Goal: Find contact information

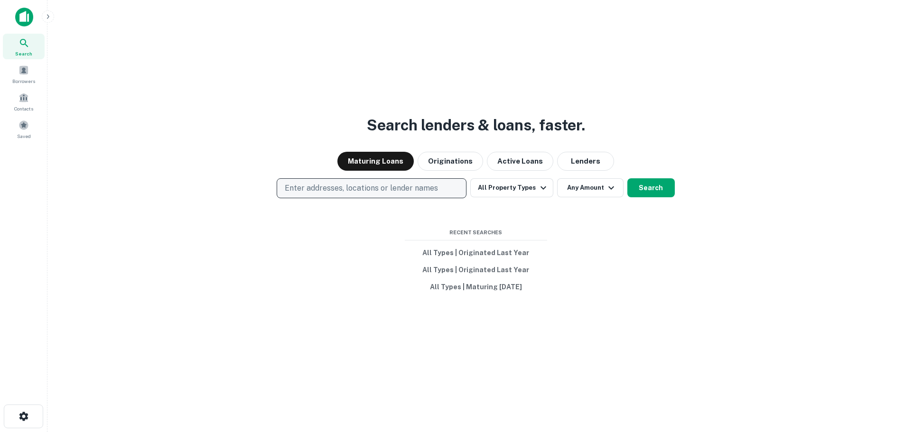
click at [307, 187] on p "Enter addresses, locations or lender names" at bounding box center [361, 188] width 153 height 11
type input "*********"
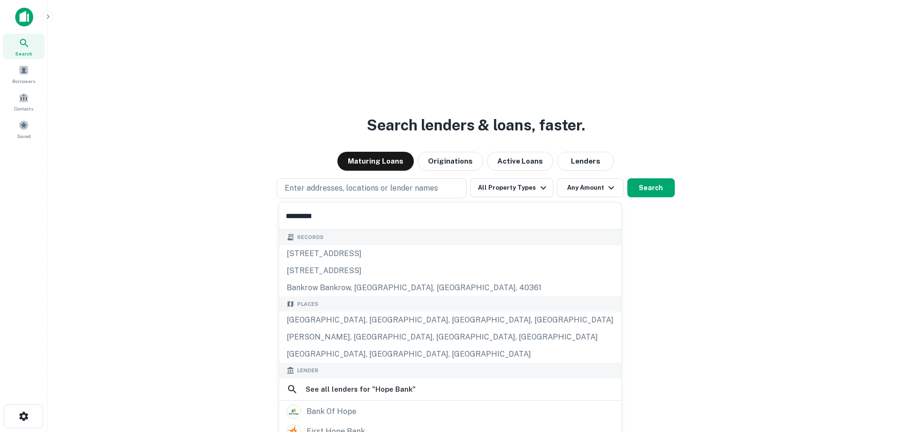
click at [316, 215] on input "*********" at bounding box center [450, 216] width 342 height 27
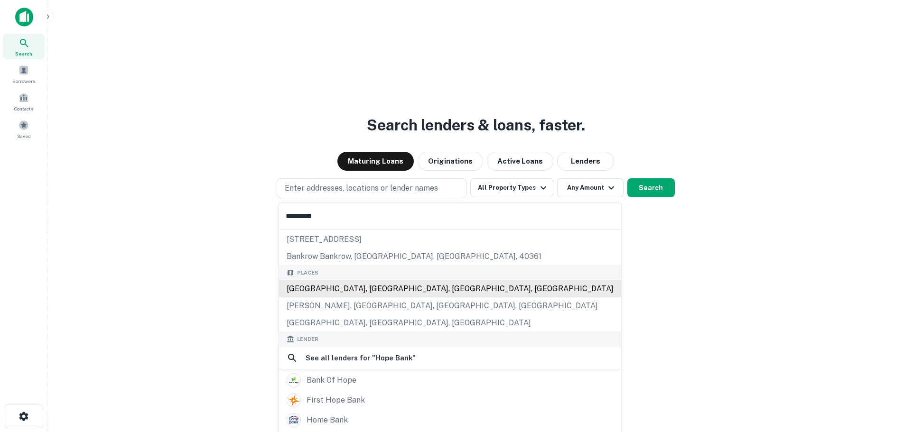
scroll to position [47, 0]
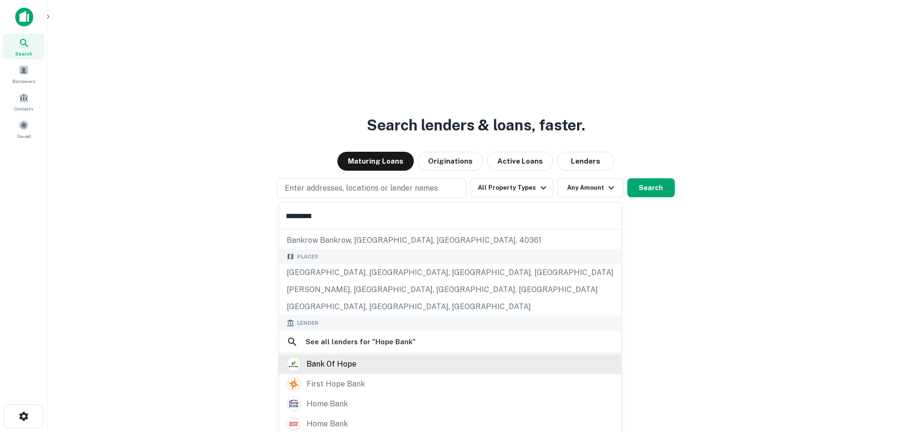
click at [344, 365] on div "bank of hope" at bounding box center [332, 364] width 50 height 14
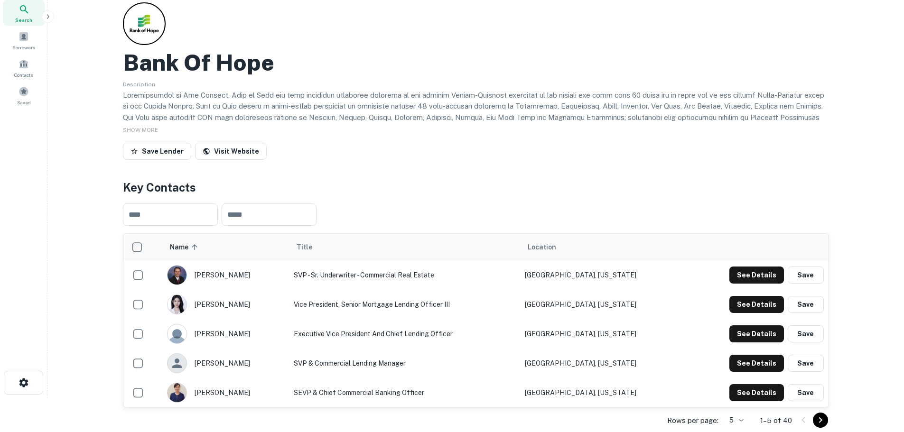
scroll to position [47, 0]
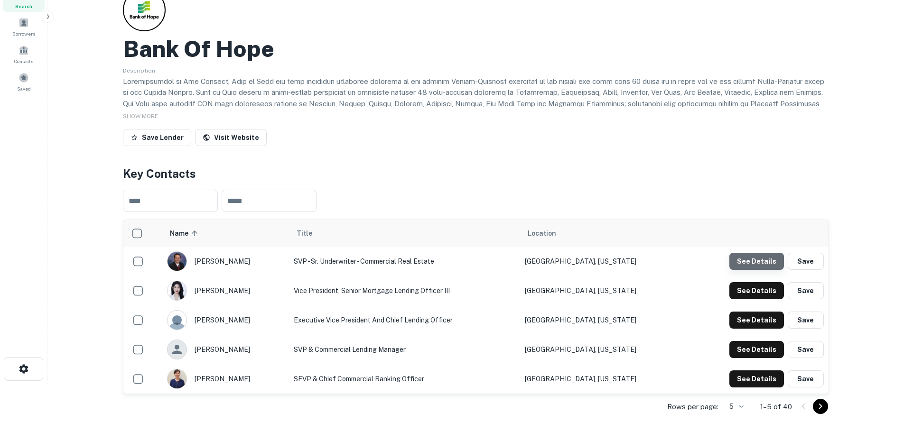
click at [766, 262] on button "See Details" at bounding box center [757, 261] width 55 height 17
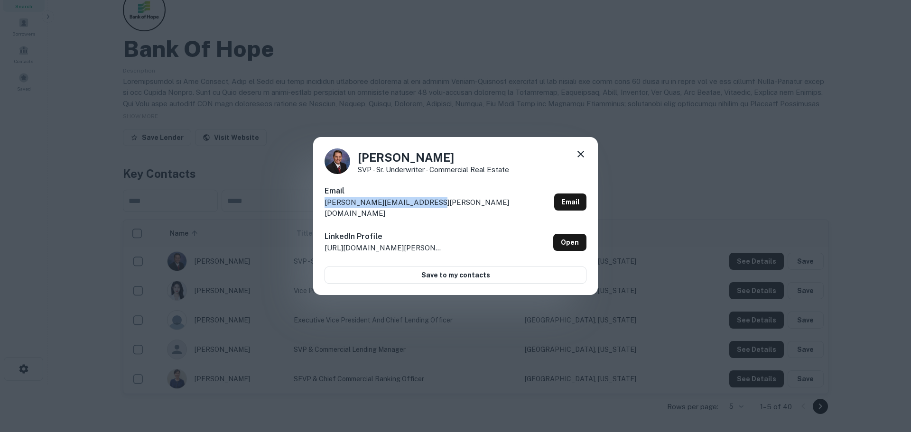
drag, startPoint x: 430, startPoint y: 210, endPoint x: 279, endPoint y: 210, distance: 150.9
click at [279, 210] on div "Brent Hennig SVP - Sr. Underwriter - Commercial Real Estate Email brent.hennig@…" at bounding box center [455, 216] width 911 height 432
copy p "brent.hennig@bankofhope.com"
click at [582, 156] on icon at bounding box center [580, 154] width 11 height 11
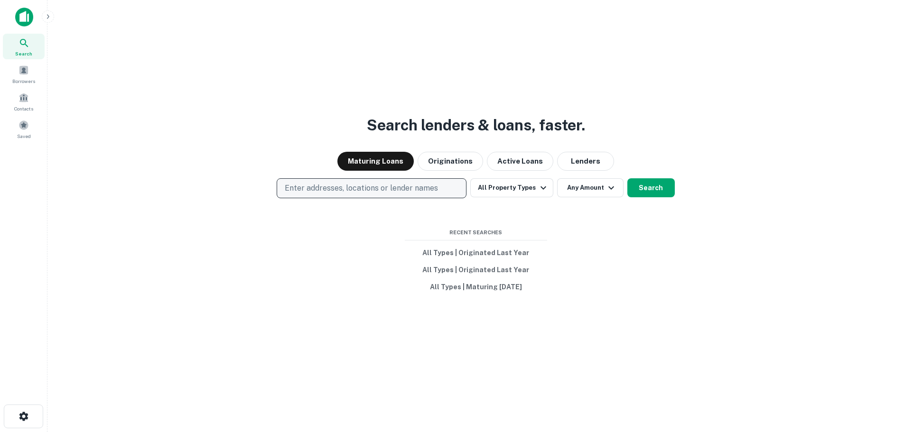
click at [380, 187] on p "Enter addresses, locations or lender names" at bounding box center [361, 188] width 153 height 11
type input "**********"
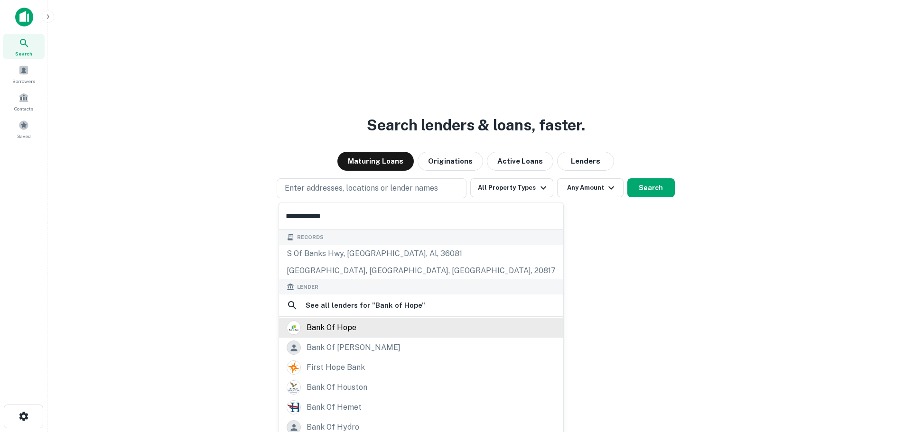
click at [341, 333] on div "bank of hope" at bounding box center [332, 328] width 50 height 14
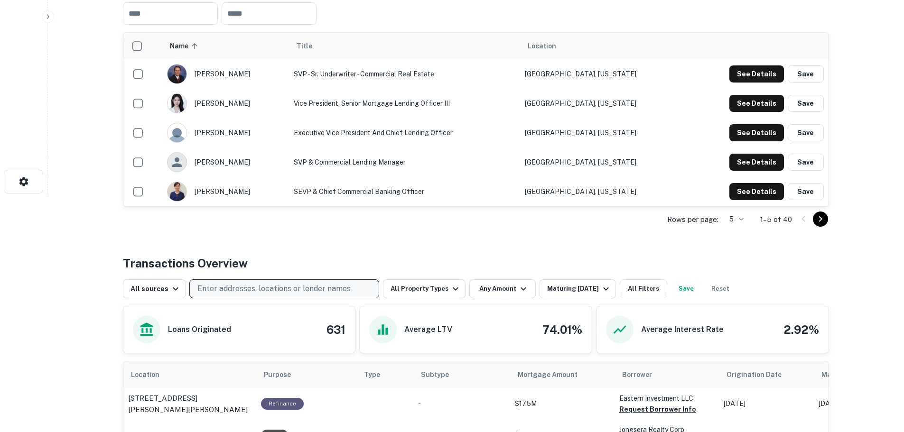
scroll to position [237, 0]
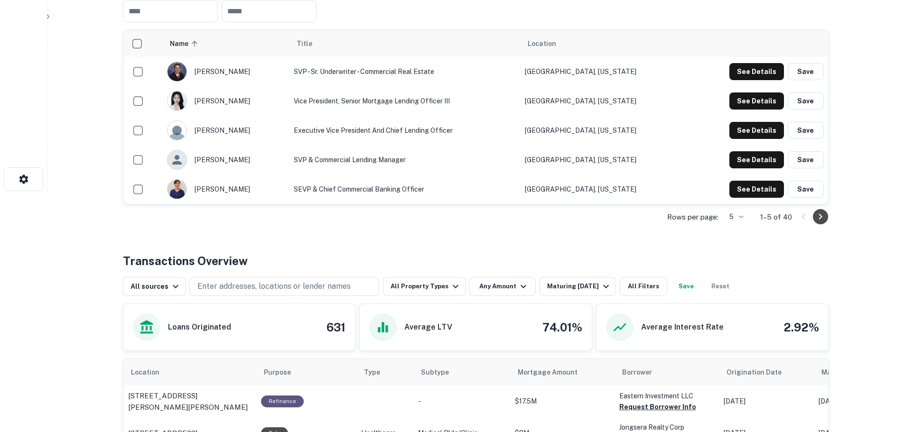
click at [818, 218] on icon "Go to next page" at bounding box center [820, 216] width 11 height 11
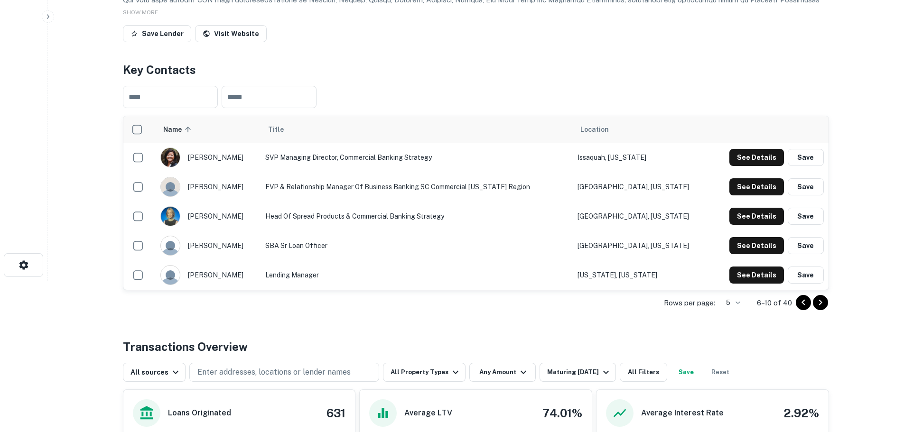
scroll to position [142, 0]
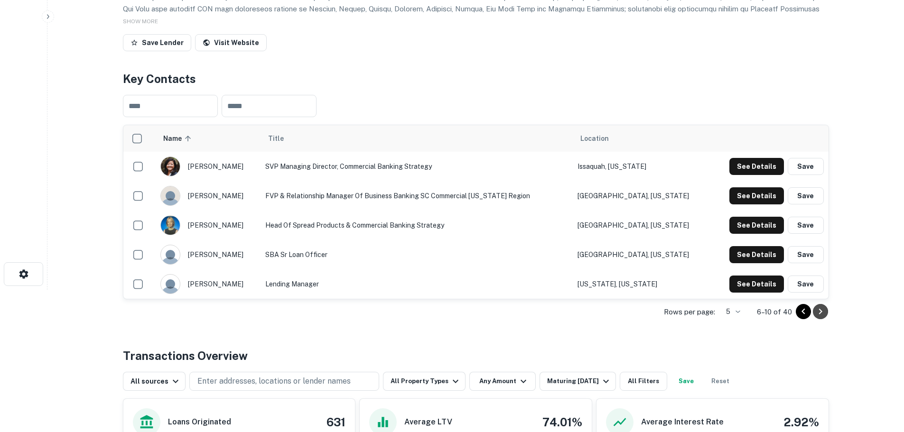
click at [824, 312] on icon "Go to next page" at bounding box center [820, 311] width 11 height 11
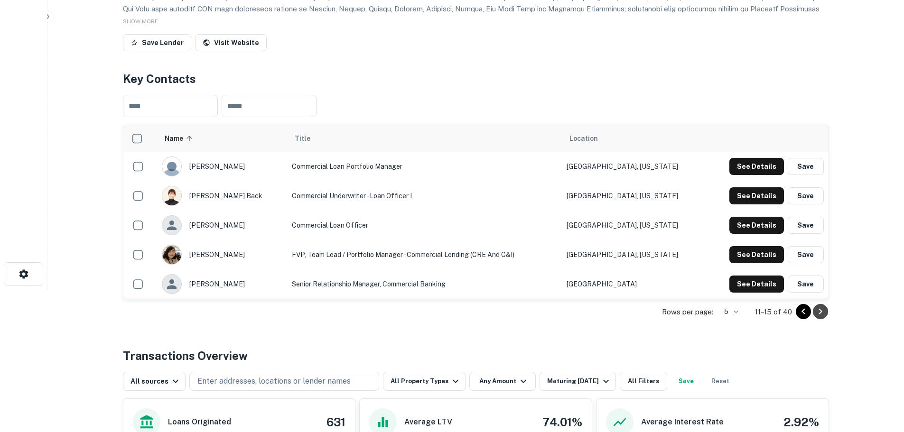
click at [821, 313] on icon "Go to next page" at bounding box center [820, 312] width 3 height 6
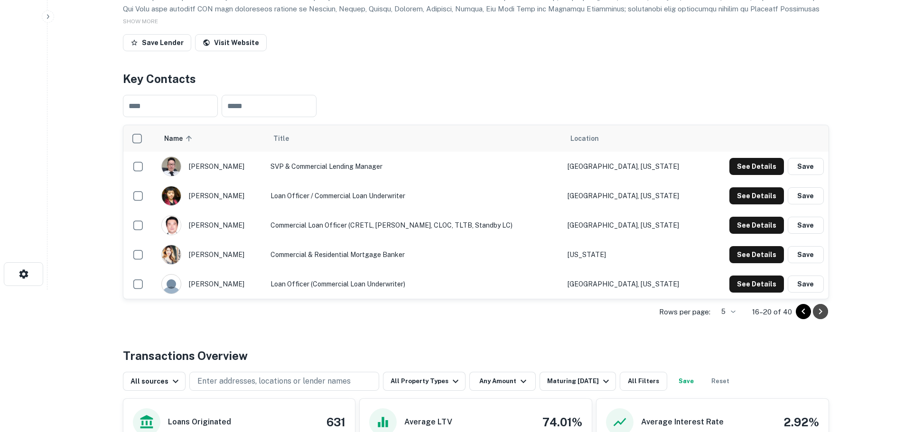
click at [822, 312] on icon "Go to next page" at bounding box center [820, 312] width 3 height 6
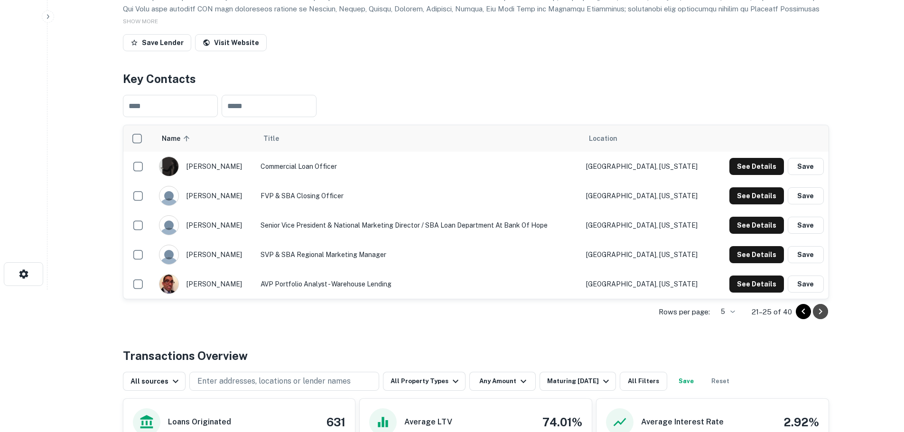
click at [818, 312] on icon "Go to next page" at bounding box center [820, 311] width 11 height 11
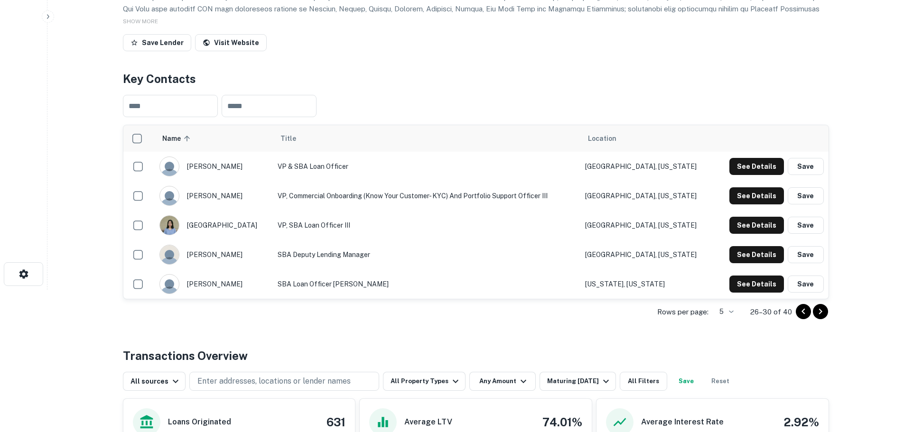
click at [819, 306] on button "Go to next page" at bounding box center [820, 311] width 15 height 15
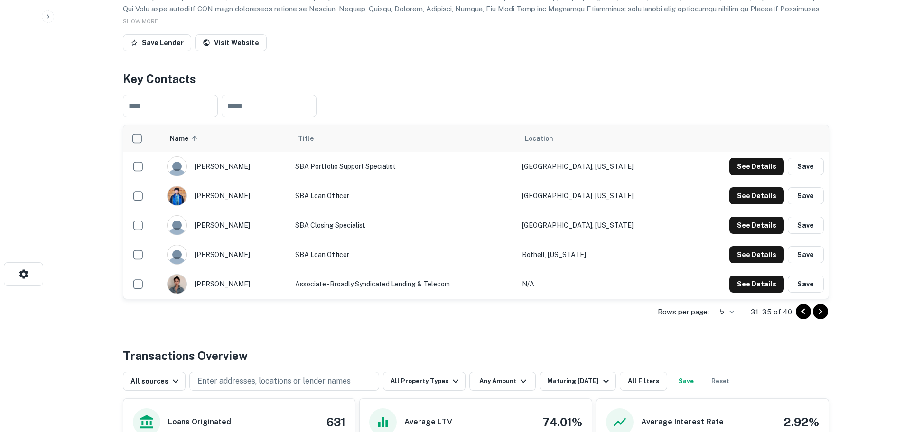
click at [798, 309] on icon "Go to previous page" at bounding box center [803, 311] width 11 height 11
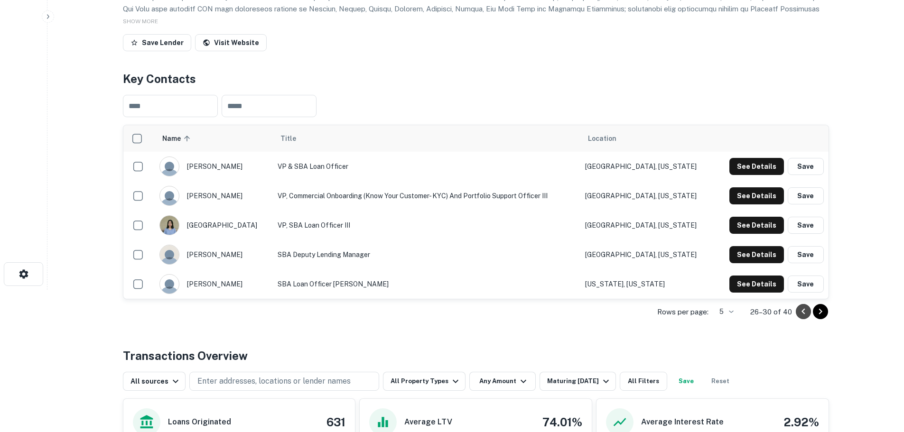
click at [798, 309] on icon "Go to previous page" at bounding box center [803, 311] width 11 height 11
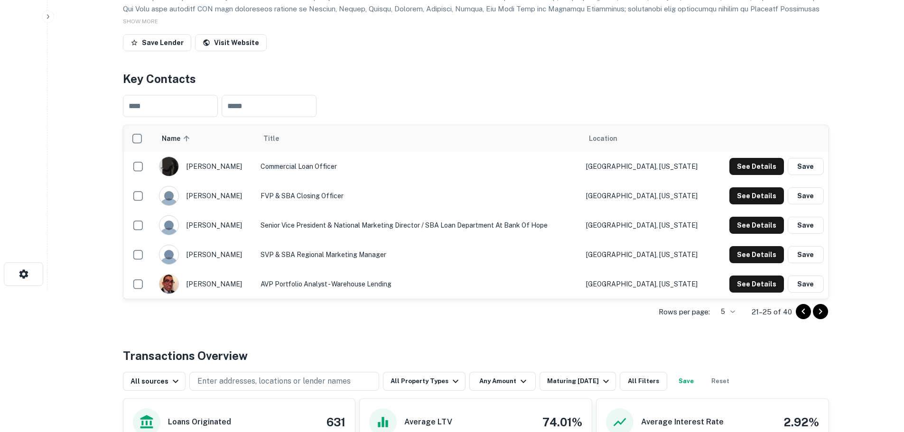
click at [798, 309] on icon "Go to previous page" at bounding box center [803, 311] width 11 height 11
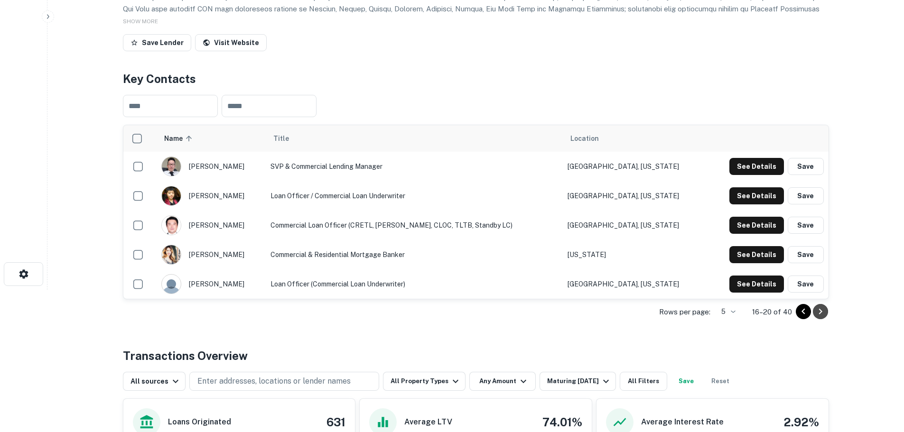
click at [823, 311] on icon "Go to next page" at bounding box center [820, 311] width 11 height 11
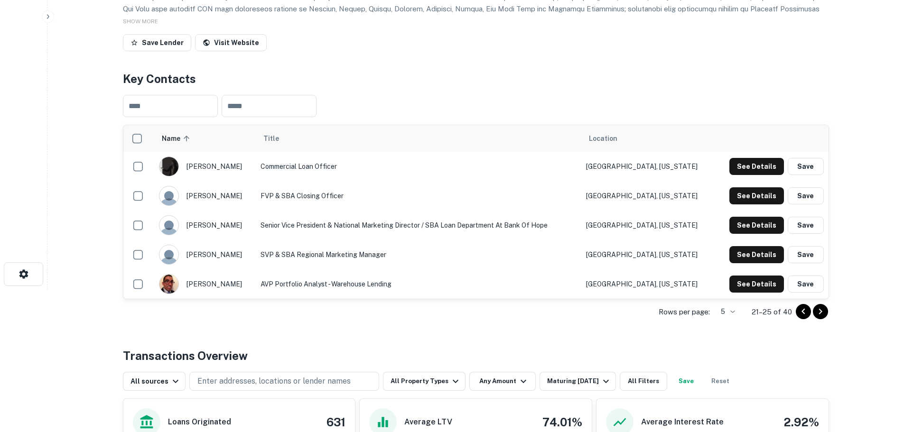
click at [806, 311] on icon "Go to previous page" at bounding box center [803, 311] width 11 height 11
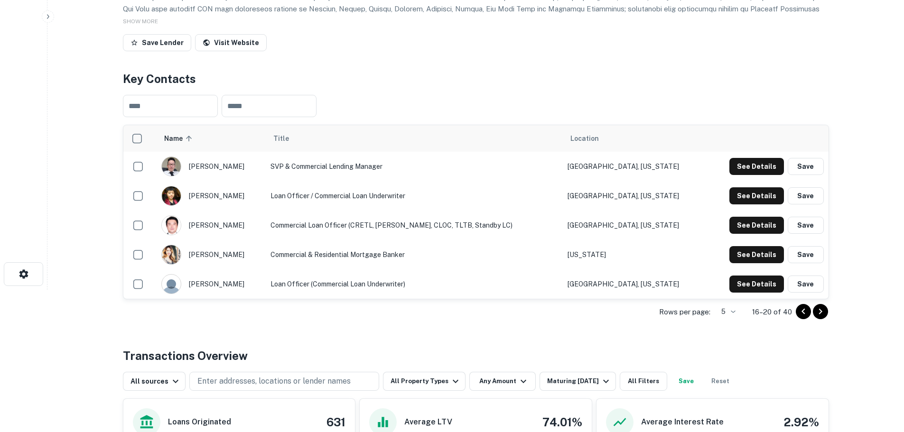
click at [802, 307] on icon "Go to previous page" at bounding box center [803, 311] width 11 height 11
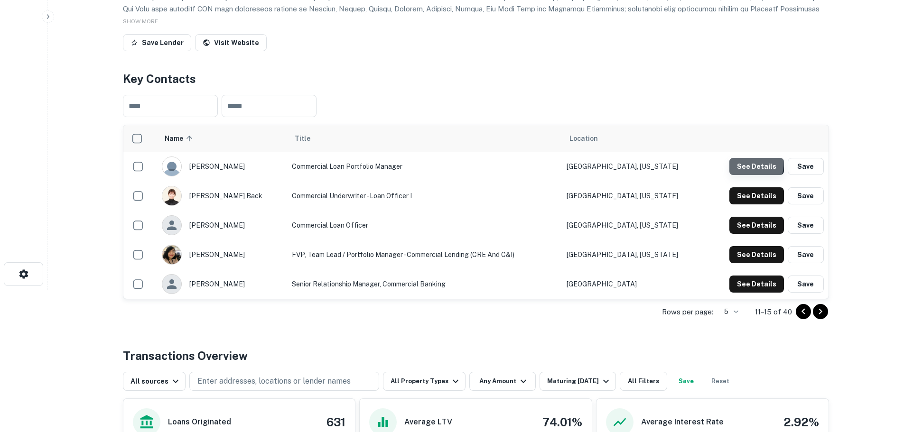
click at [745, 162] on button "See Details" at bounding box center [757, 166] width 55 height 17
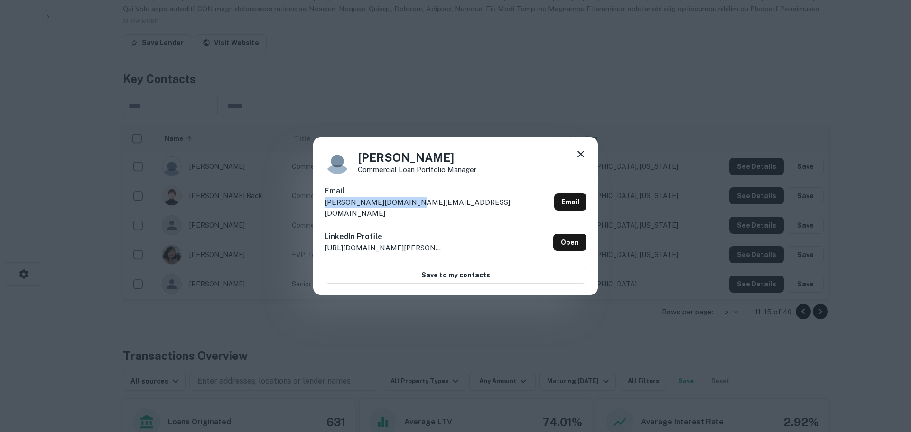
drag, startPoint x: 365, startPoint y: 208, endPoint x: 319, endPoint y: 209, distance: 46.5
click at [319, 209] on div "[PERSON_NAME] Commercial Loan Portfolio Manager Email [PERSON_NAME][DOMAIN_NAME…" at bounding box center [455, 216] width 285 height 159
copy p "[PERSON_NAME][DOMAIN_NAME][EMAIL_ADDRESS][DOMAIN_NAME]"
click at [580, 158] on icon at bounding box center [581, 154] width 7 height 7
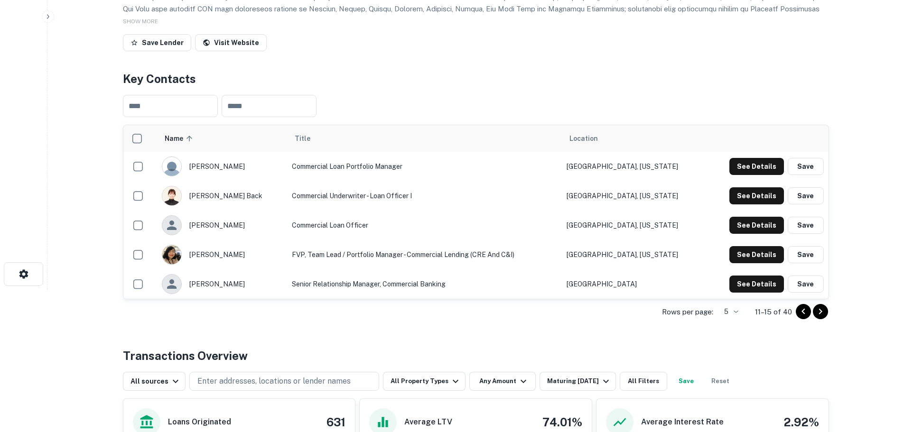
click at [808, 311] on icon "Go to previous page" at bounding box center [803, 311] width 11 height 11
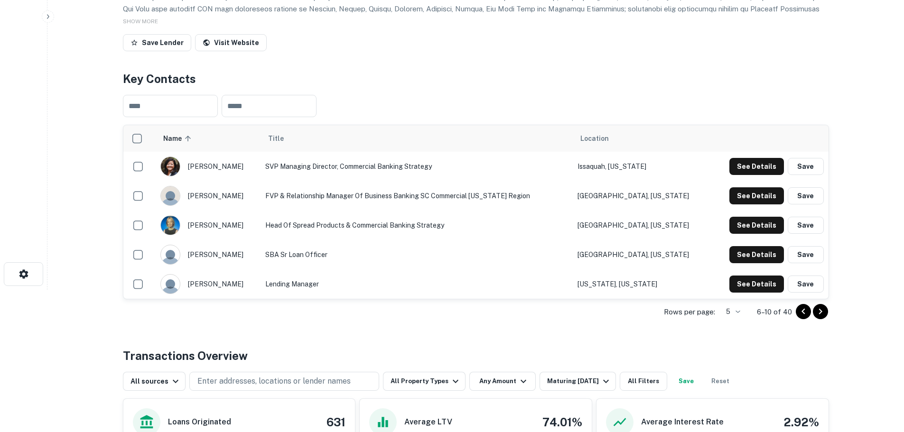
click at [800, 311] on icon "Go to previous page" at bounding box center [803, 311] width 11 height 11
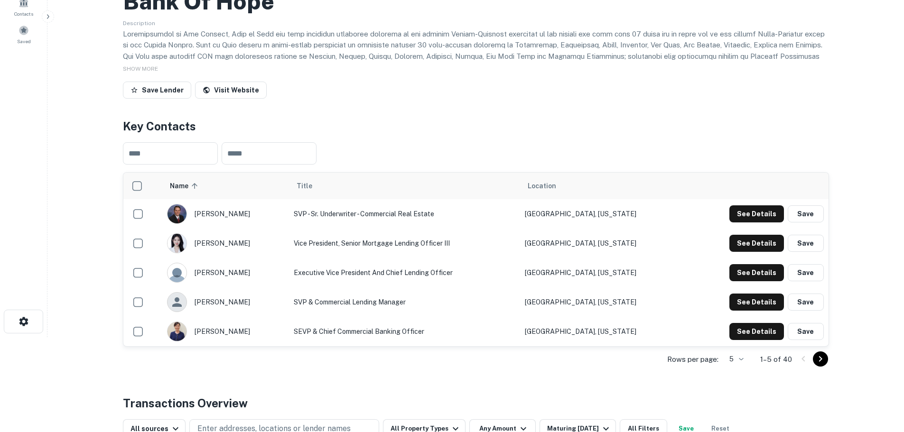
scroll to position [0, 0]
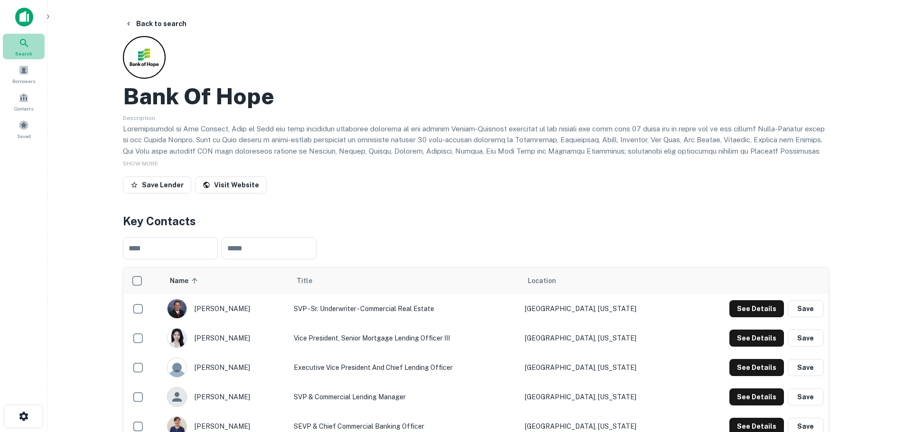
click at [33, 49] on div "Search" at bounding box center [24, 47] width 42 height 26
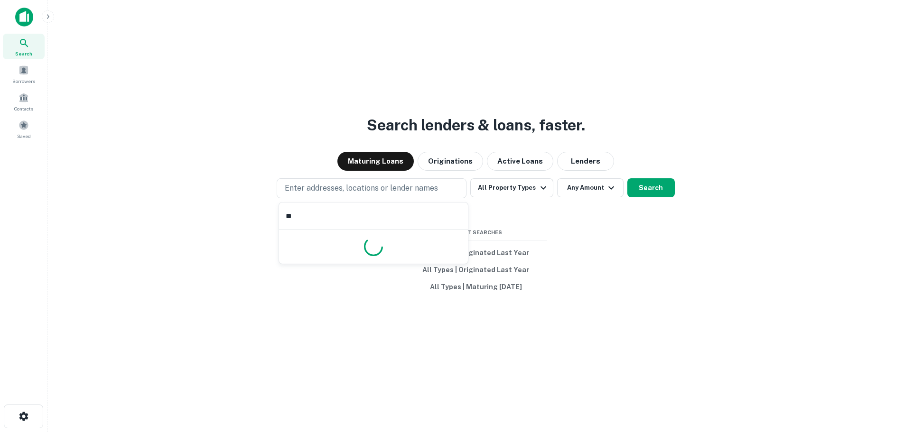
type input "*"
type input "**********"
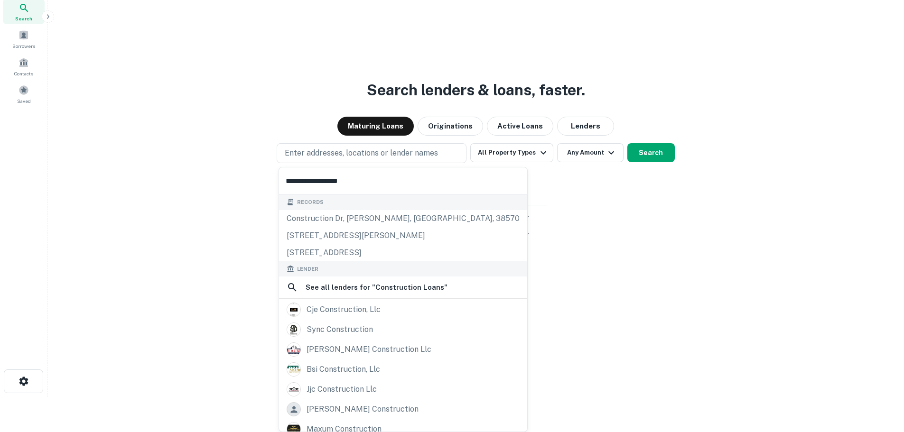
click at [624, 210] on div "Search lenders & loans, faster. Maturing Loans Originations Active Loans Lender…" at bounding box center [476, 204] width 842 height 432
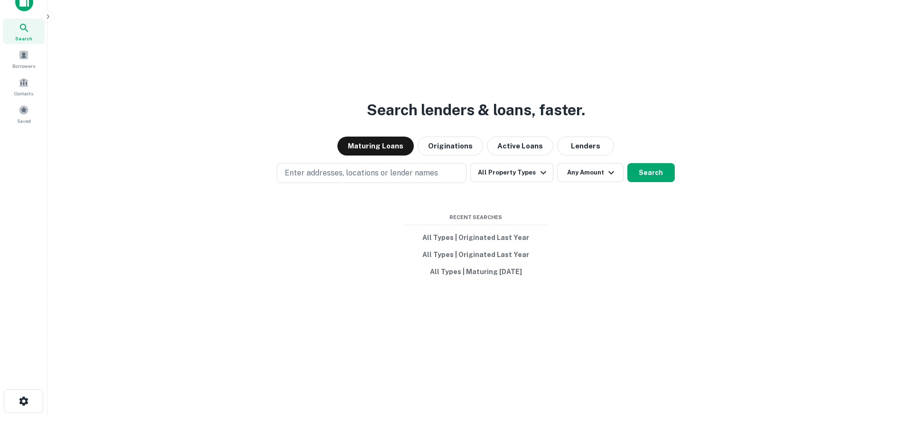
scroll to position [15, 0]
